Goal: Task Accomplishment & Management: Complete application form

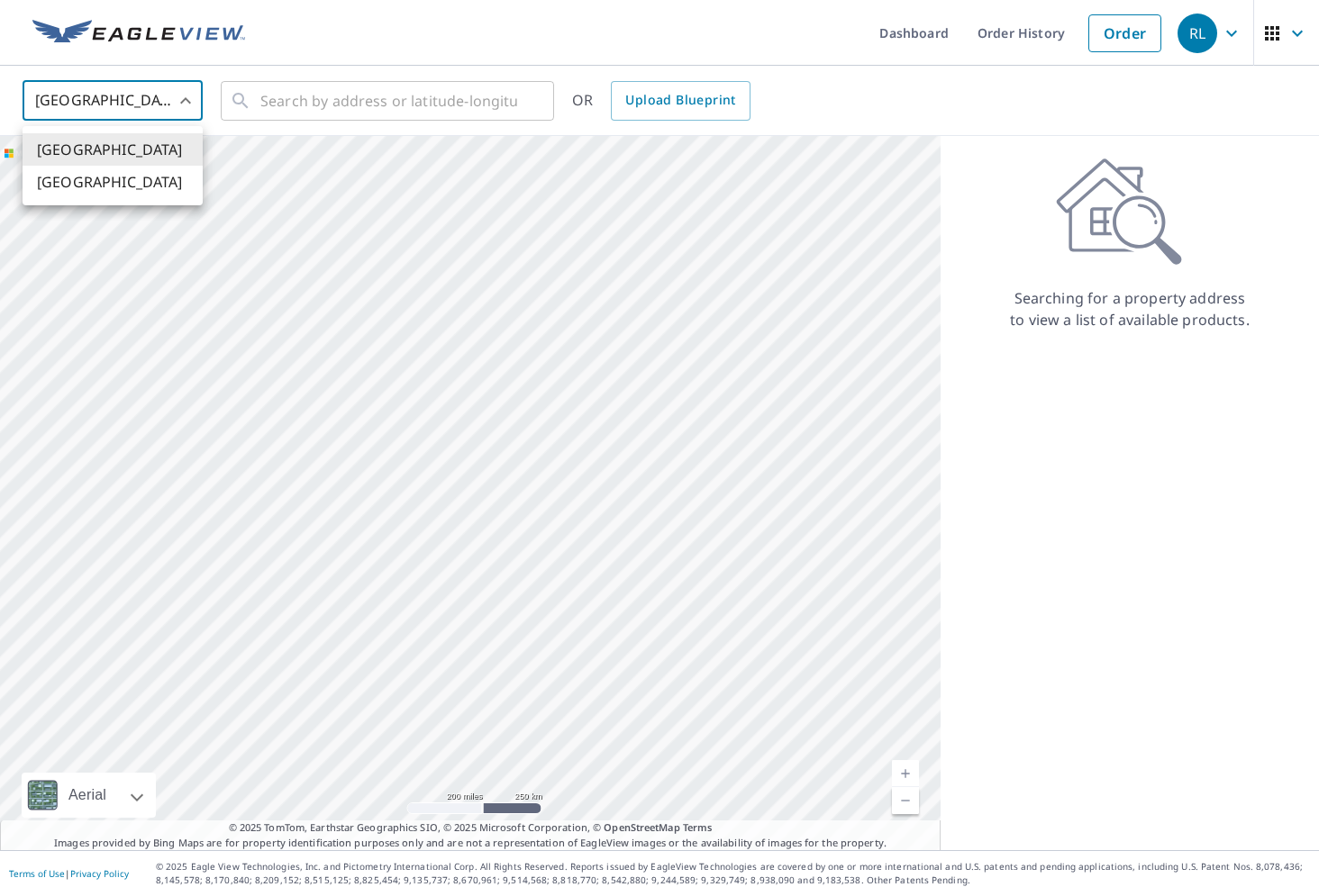
click at [189, 100] on body "RL RL Dashboard Order History Order RL United States US ​ ​ OR Upload Blueprint…" at bounding box center [660, 448] width 1319 height 896
drag, startPoint x: 167, startPoint y: 186, endPoint x: 170, endPoint y: 172, distance: 14.3
click at [167, 185] on li "[GEOGRAPHIC_DATA]" at bounding box center [112, 182] width 180 height 33
type input "CA"
click at [385, 96] on input "text" at bounding box center [388, 101] width 257 height 50
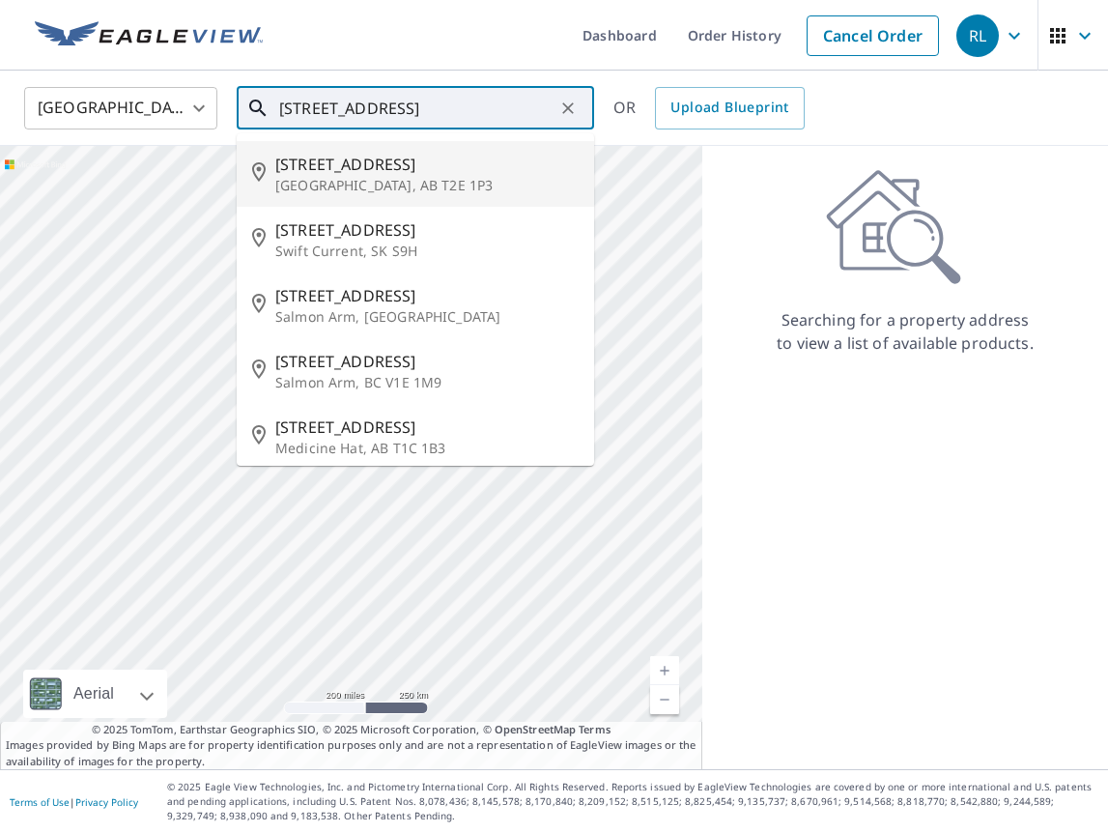
click at [357, 173] on span "[STREET_ADDRESS]" at bounding box center [426, 164] width 303 height 23
type input "[STREET_ADDRESS]"
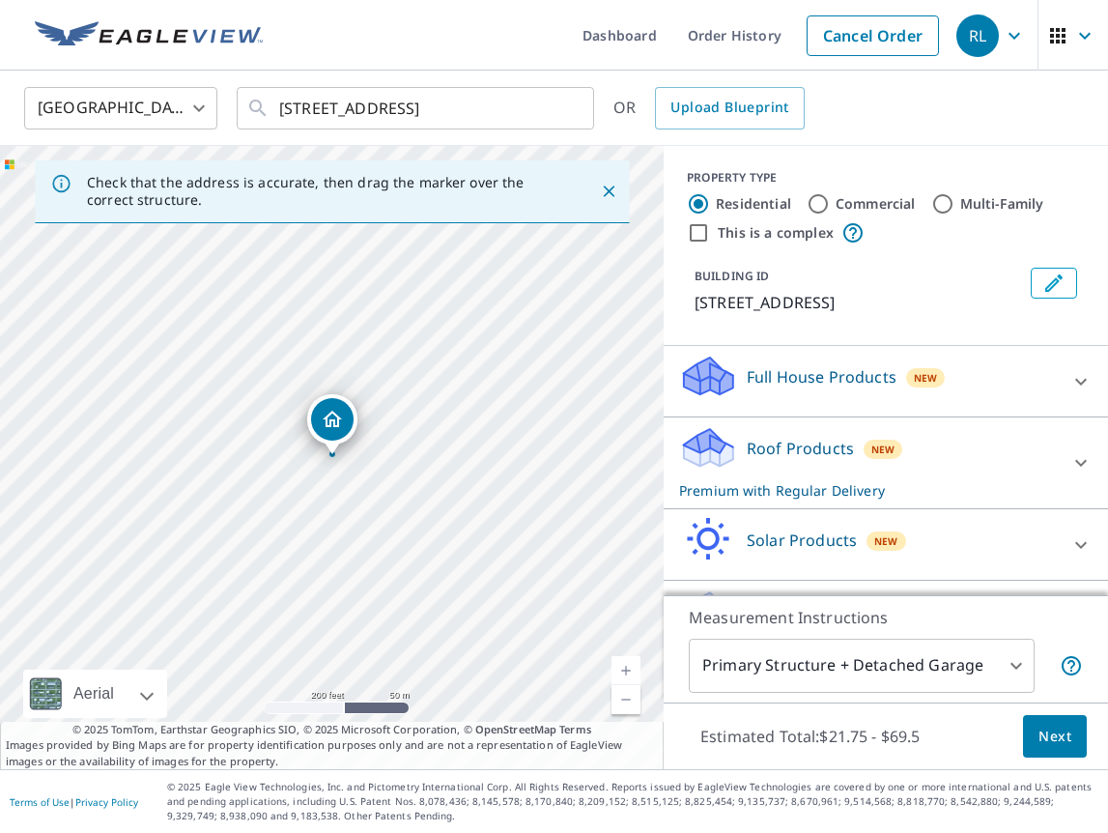
click at [787, 445] on p "Roof Products" at bounding box center [800, 448] width 107 height 23
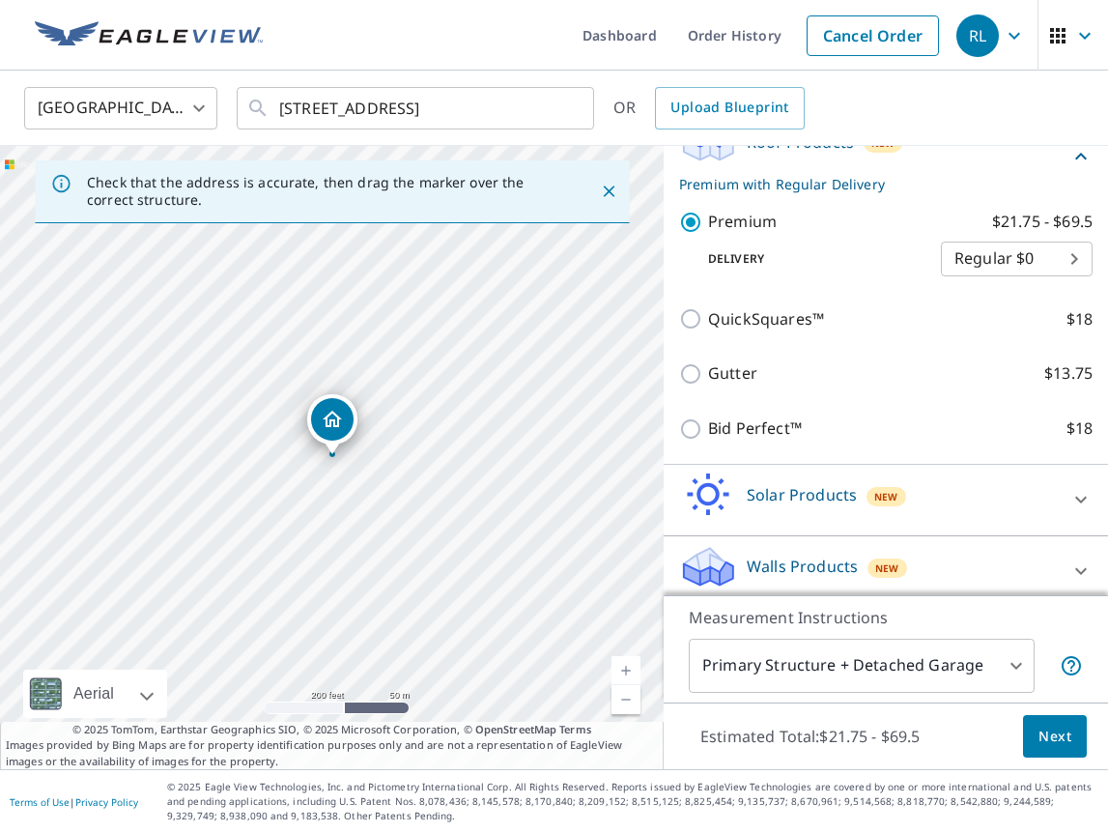
scroll to position [321, 0]
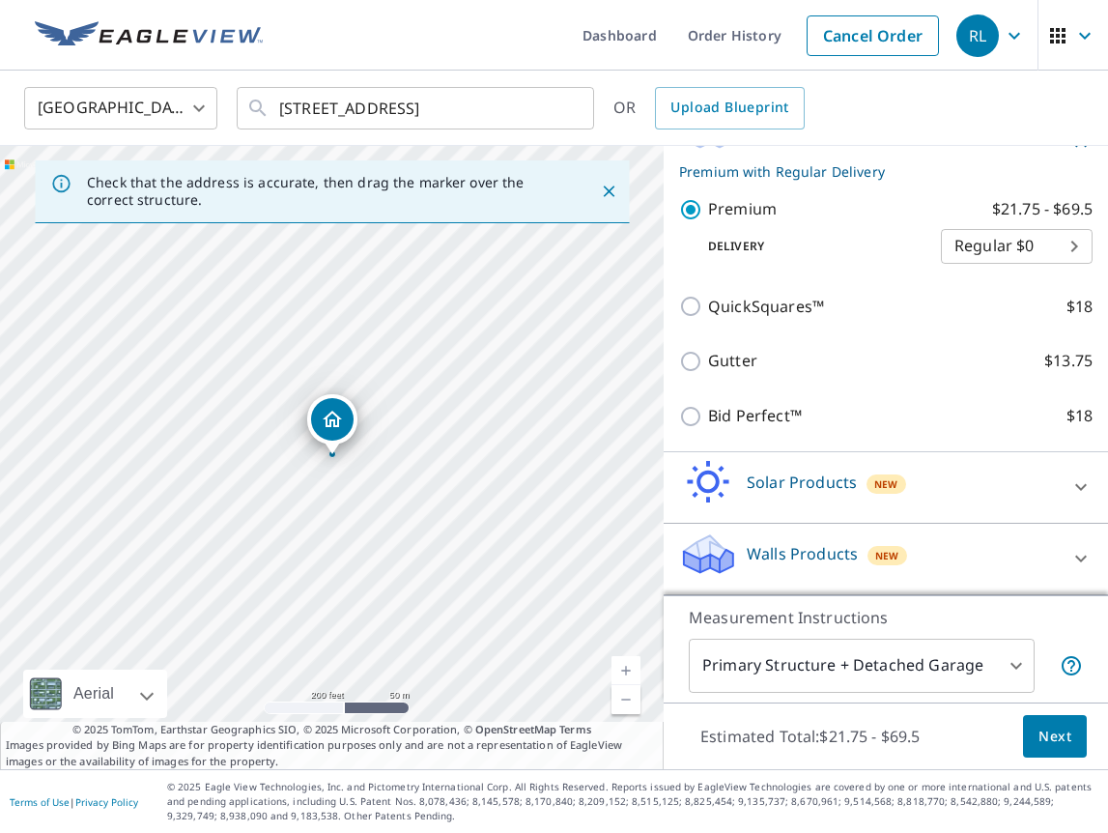
click at [1058, 737] on span "Next" at bounding box center [1054, 736] width 33 height 24
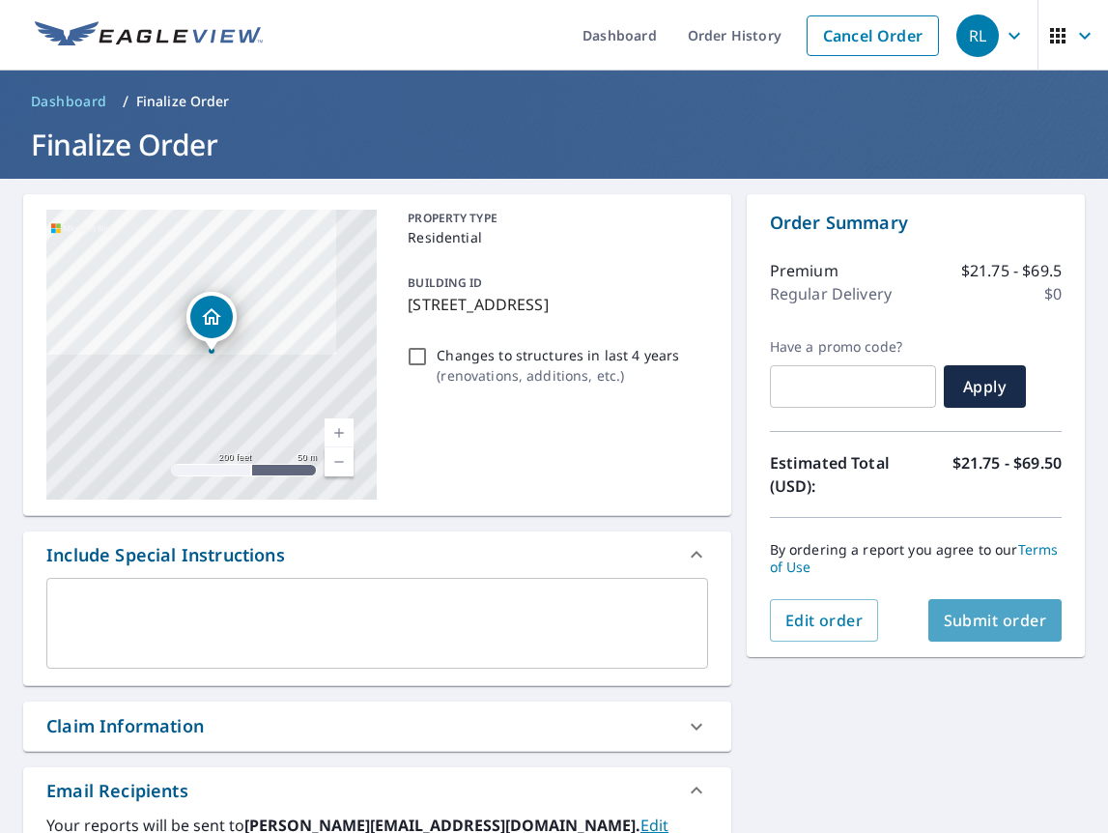
click at [1023, 633] on button "Submit order" at bounding box center [995, 620] width 134 height 42
checkbox input "true"
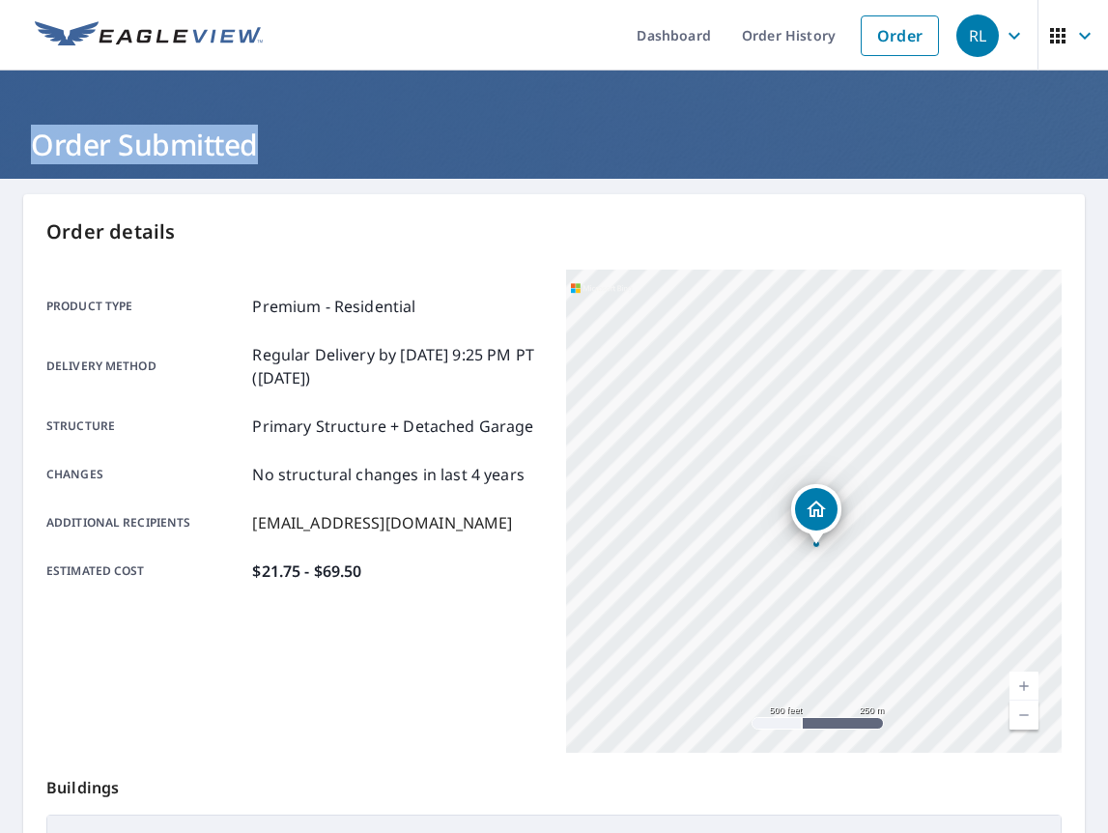
drag, startPoint x: 717, startPoint y: 142, endPoint x: 665, endPoint y: 100, distance: 66.7
click at [665, 100] on header "Order Submitted" at bounding box center [554, 125] width 1108 height 108
